Goal: Task Accomplishment & Management: Complete application form

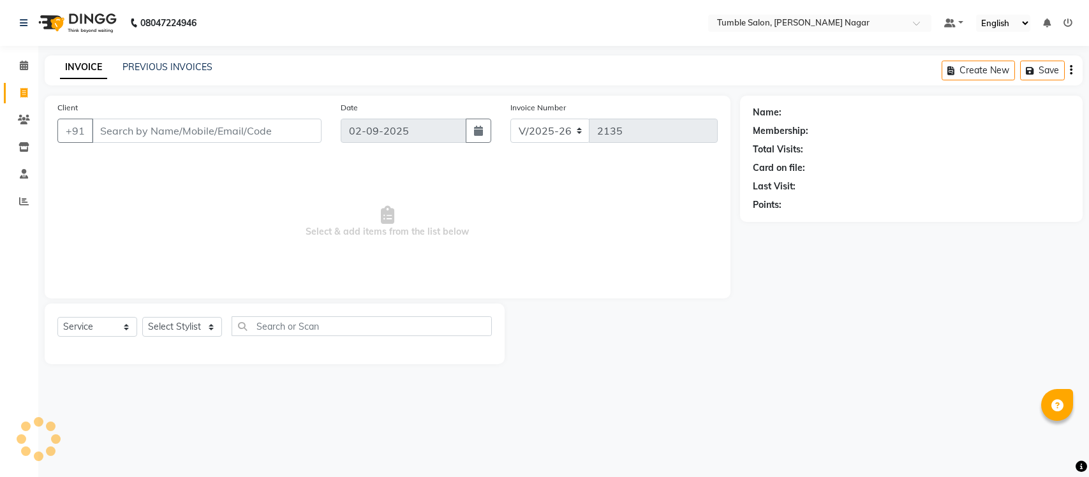
select select "8207"
select select "service"
click at [212, 327] on select "Select Stylist" at bounding box center [182, 327] width 80 height 20
select select "77848"
click at [142, 317] on select "Select Stylist Finance id [PERSON_NAME] [PERSON_NAME] [PERSON_NAME] Nisha Purch…" at bounding box center [182, 327] width 80 height 20
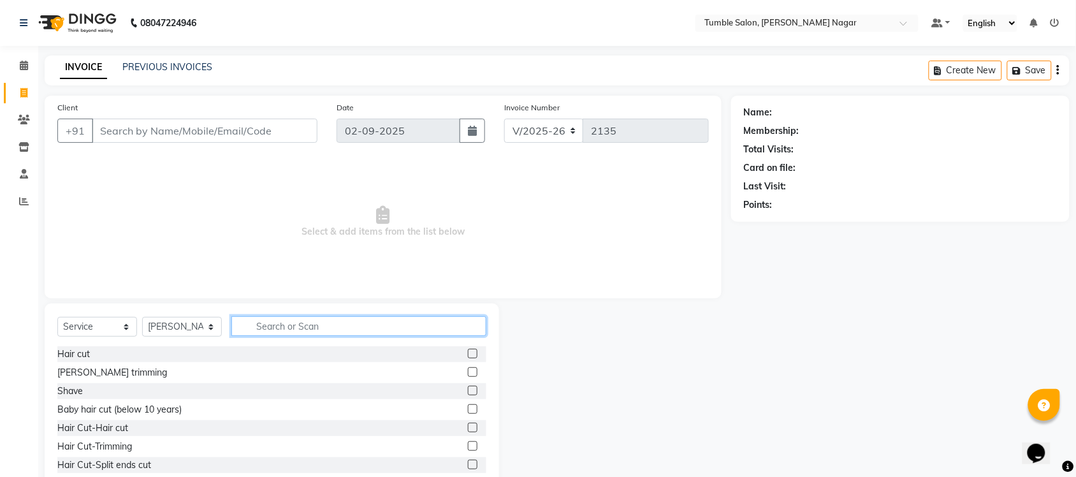
click at [273, 327] on input "text" at bounding box center [358, 326] width 255 height 20
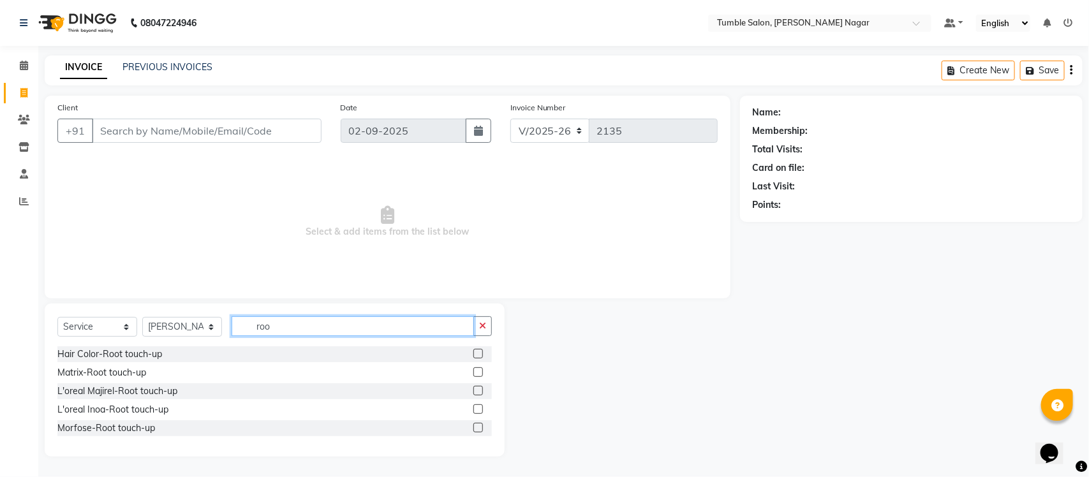
type input "roo"
click at [477, 369] on label at bounding box center [478, 372] width 10 height 10
click at [477, 369] on input "checkbox" at bounding box center [477, 373] width 8 height 8
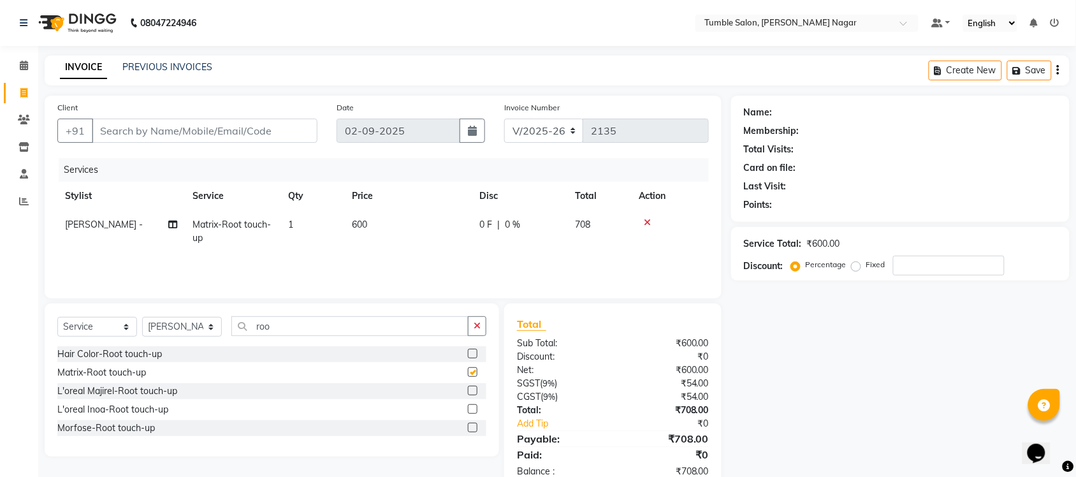
checkbox input "false"
click at [308, 329] on input "roo" at bounding box center [349, 326] width 237 height 20
type input "r"
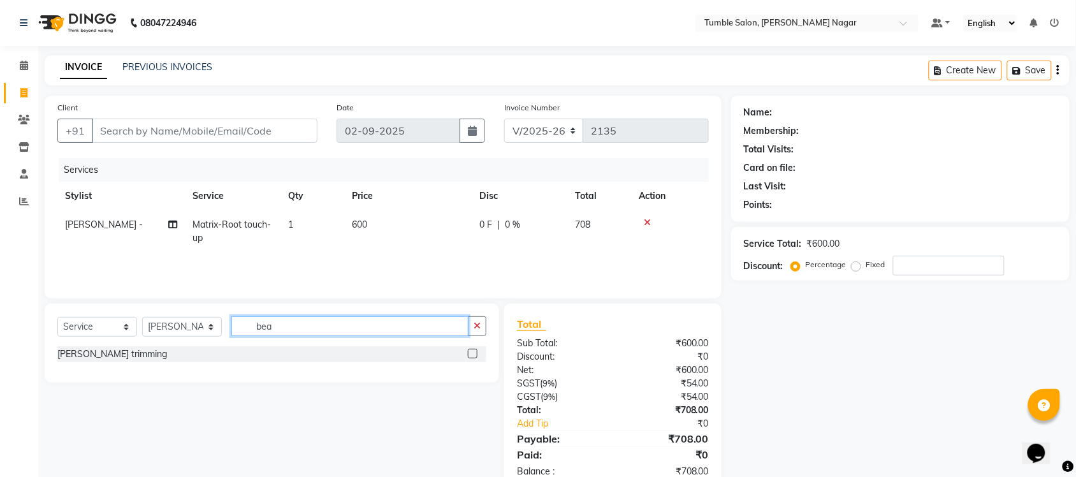
type input "bea"
click at [470, 356] on label at bounding box center [473, 354] width 10 height 10
click at [470, 356] on input "checkbox" at bounding box center [472, 354] width 8 height 8
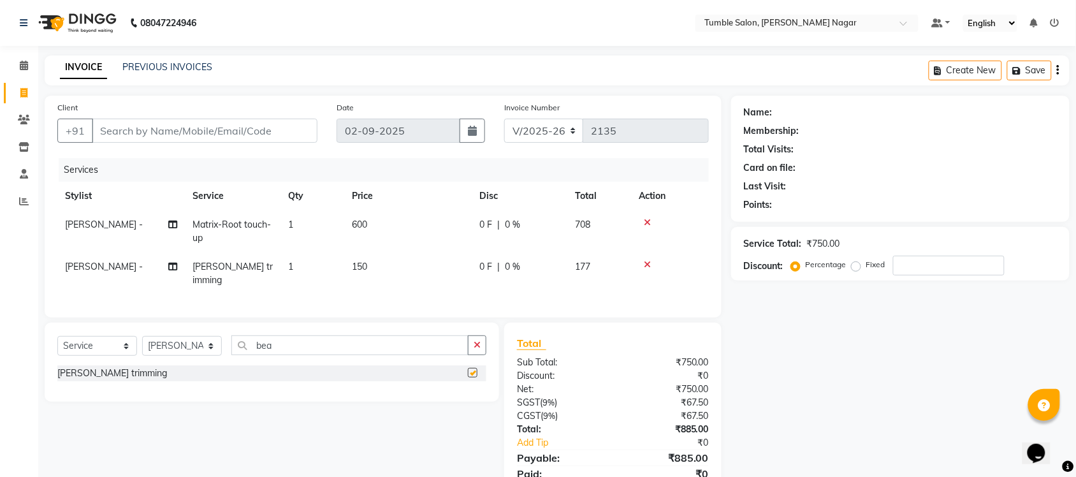
checkbox input "false"
click at [112, 129] on input "Client" at bounding box center [205, 131] width 226 height 24
type input "9"
type input "0"
click at [116, 131] on input "9988452589" at bounding box center [172, 131] width 161 height 24
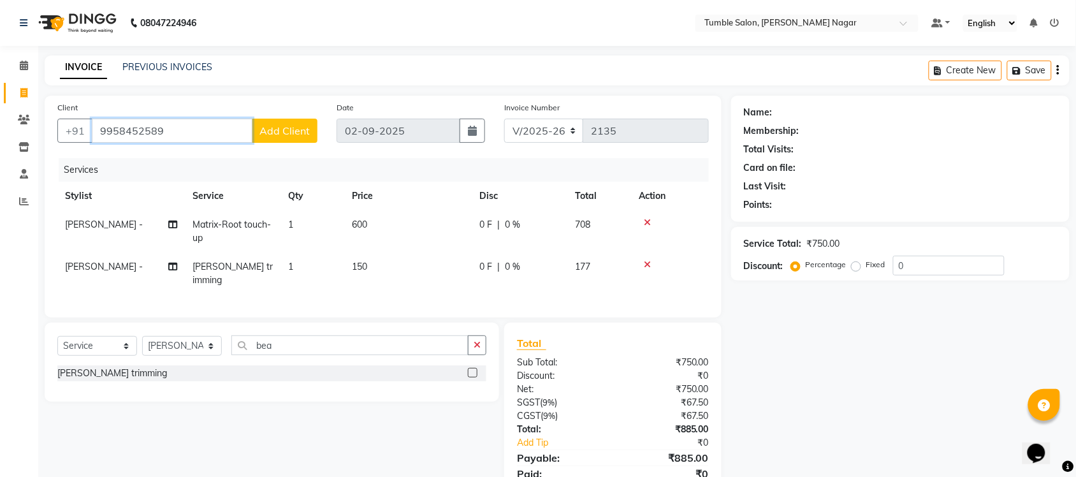
type input "9958452589"
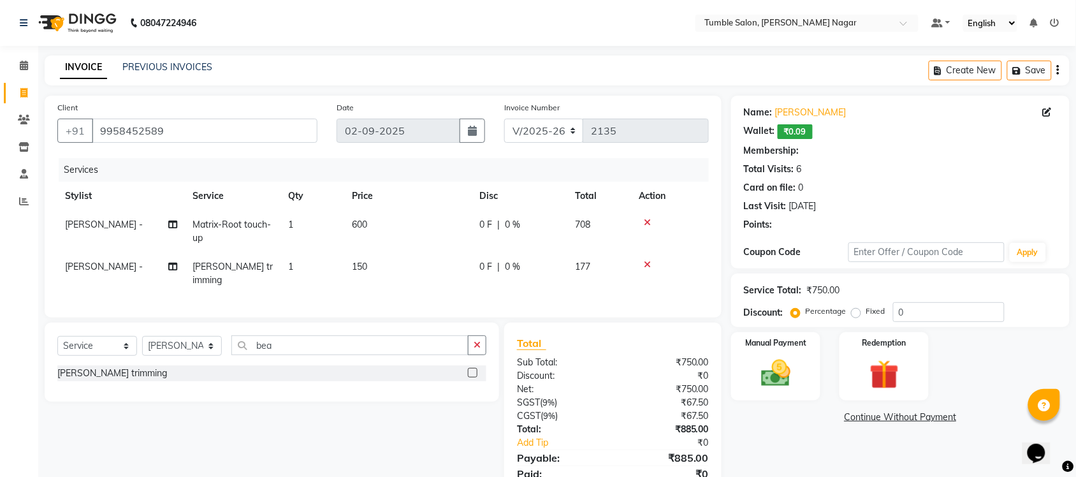
select select "1: Object"
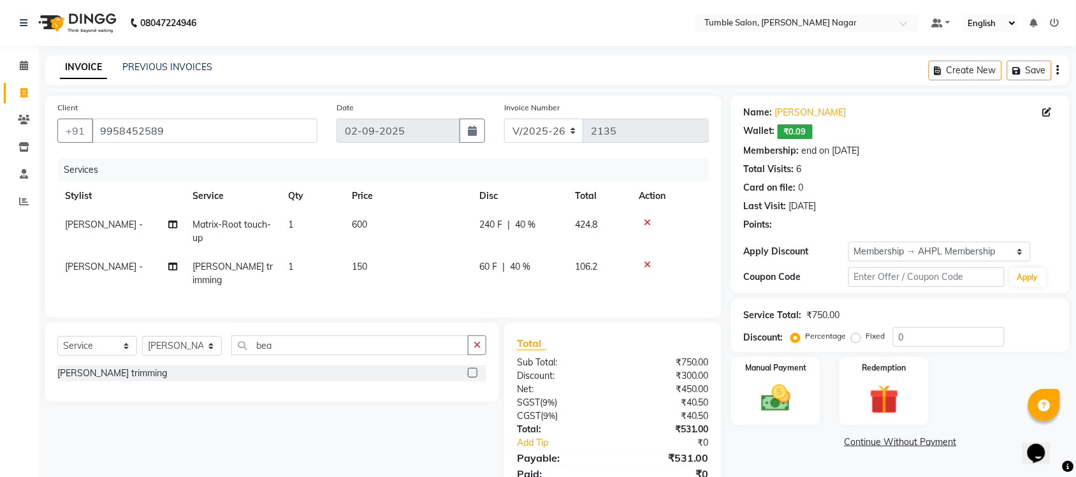
type input "40"
click at [200, 131] on input "9958452589" at bounding box center [205, 131] width 226 height 24
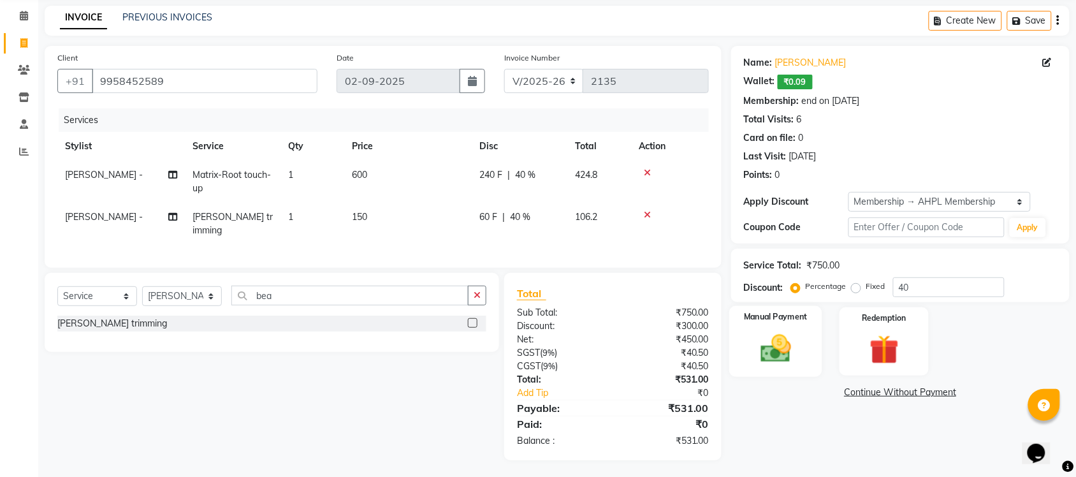
click at [799, 364] on img at bounding box center [776, 348] width 50 height 35
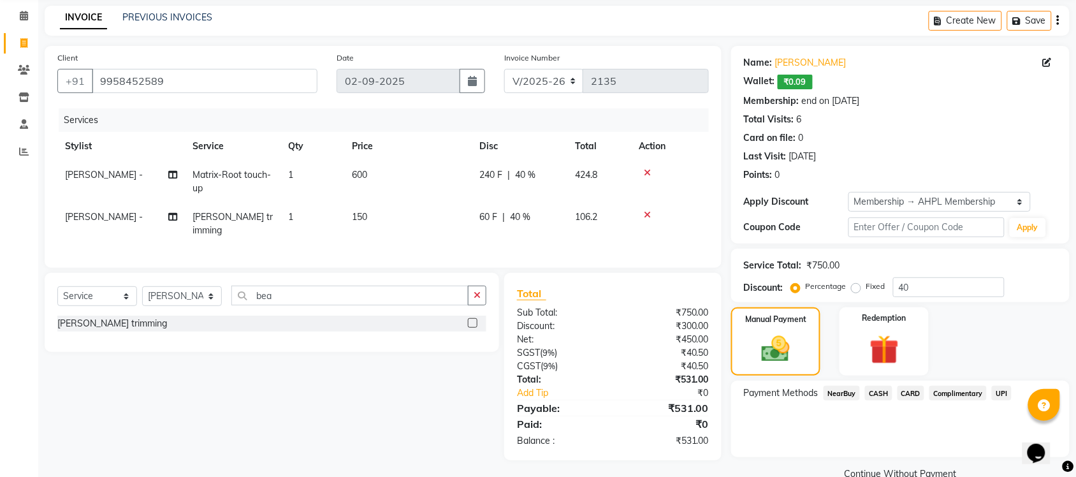
click at [996, 392] on span "UPI" at bounding box center [1002, 393] width 20 height 15
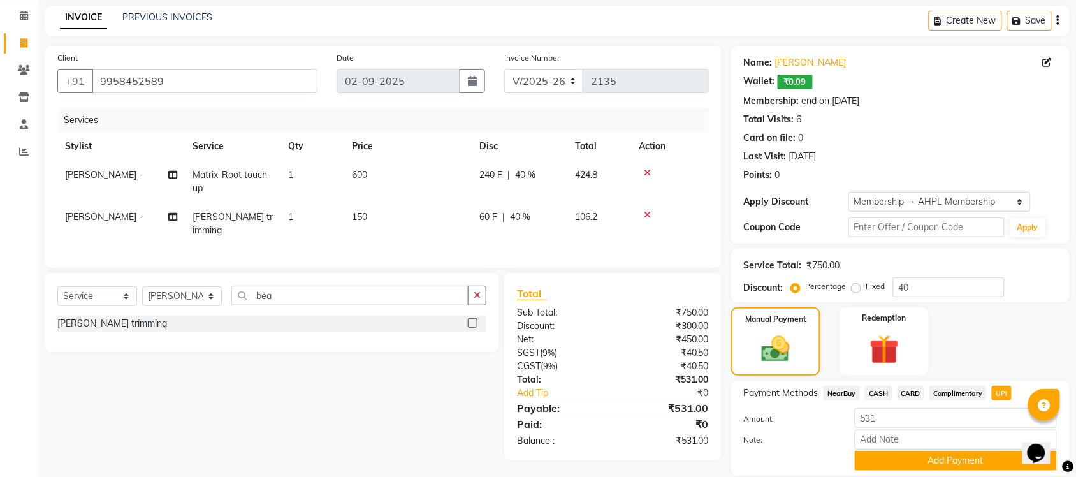
scroll to position [93, 0]
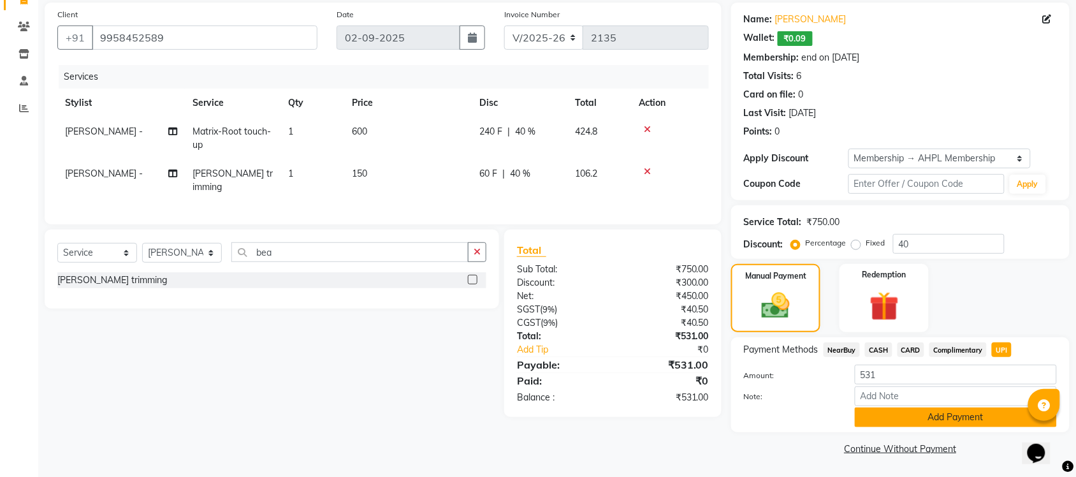
click at [957, 420] on button "Add Payment" at bounding box center [956, 418] width 202 height 20
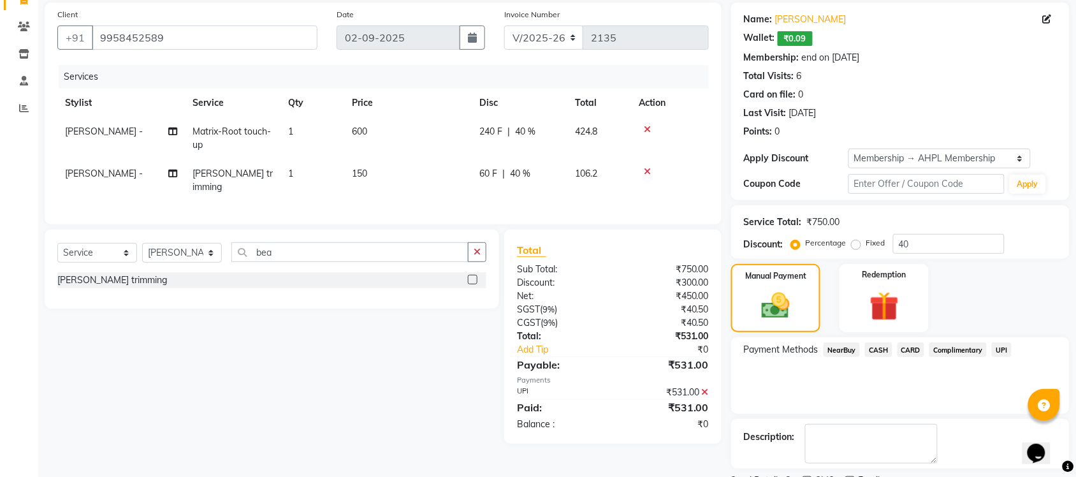
scroll to position [147, 0]
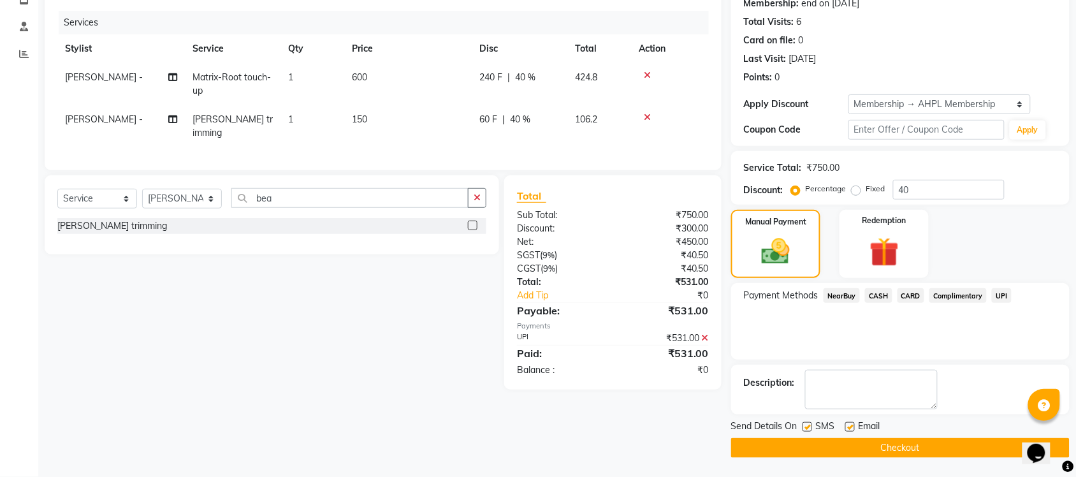
click at [901, 446] on button "Checkout" at bounding box center [900, 448] width 339 height 20
